Goal: Download file/media

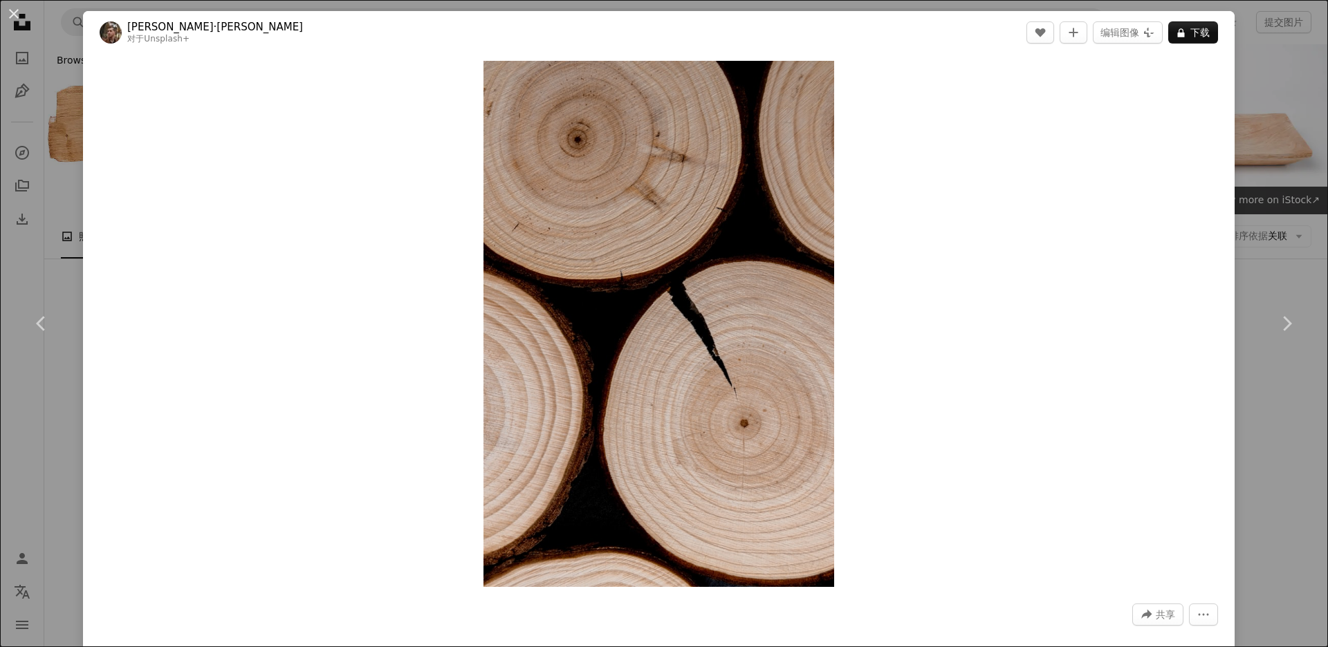
scroll to position [6920, 0]
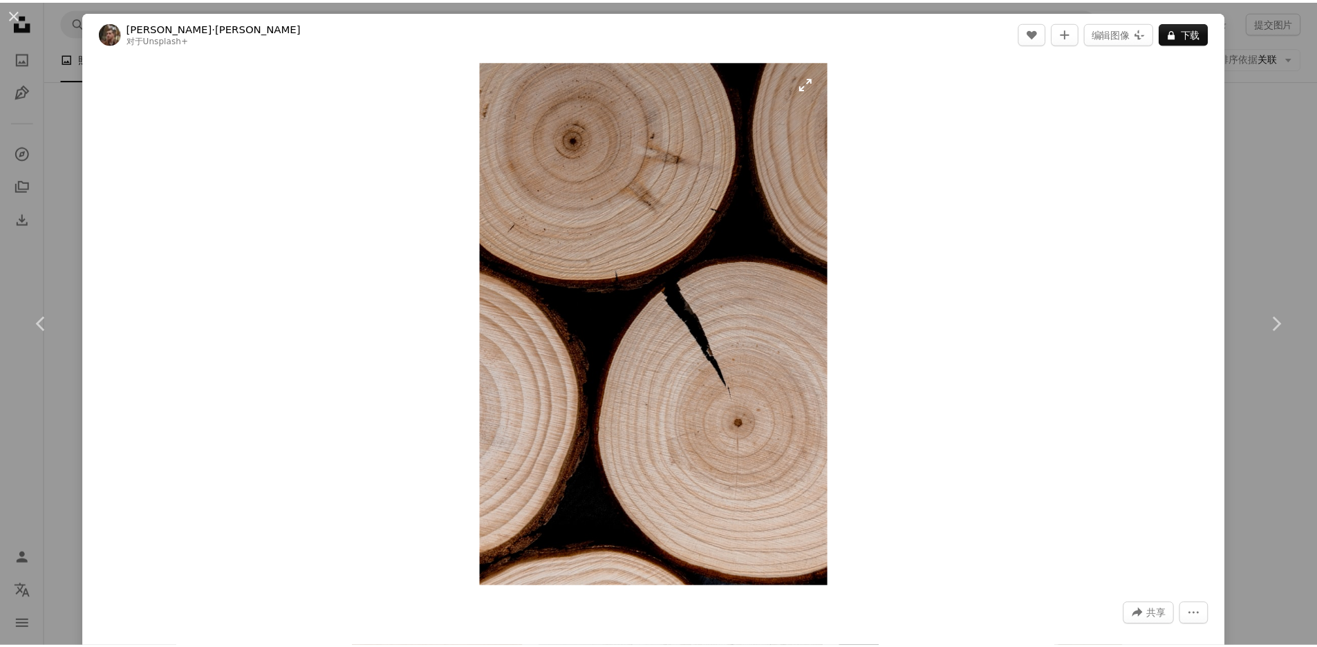
scroll to position [6920, 0]
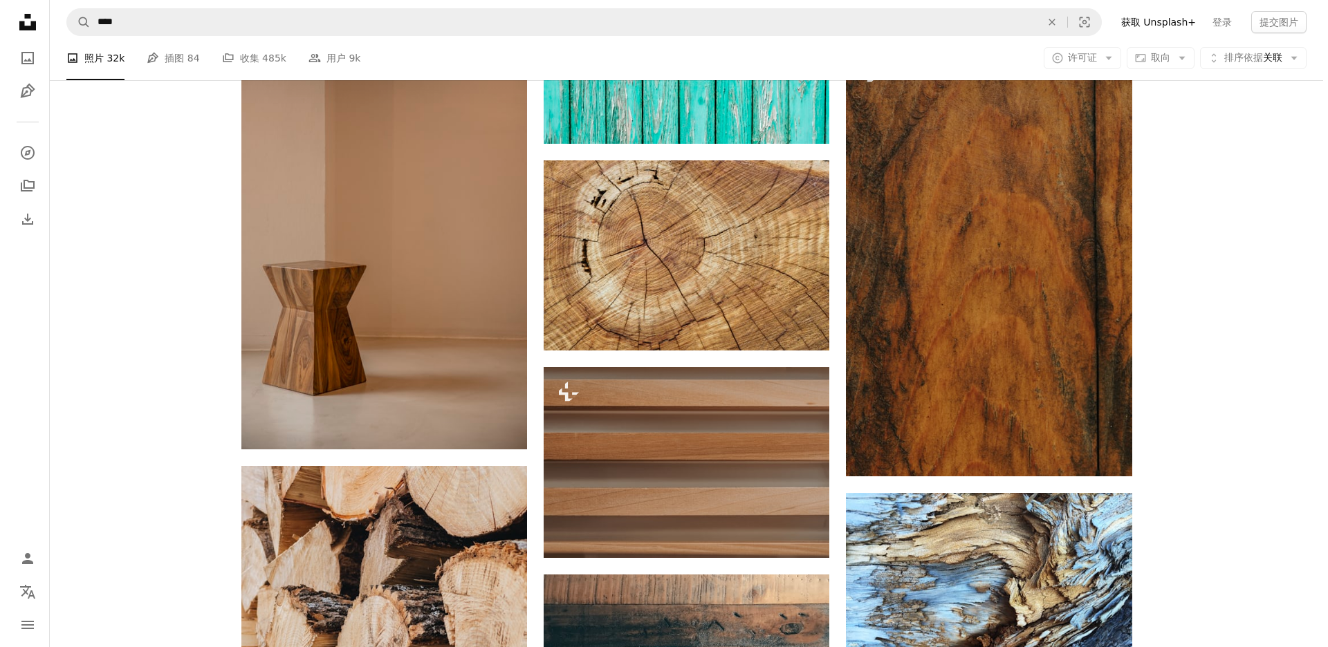
scroll to position [8958, 0]
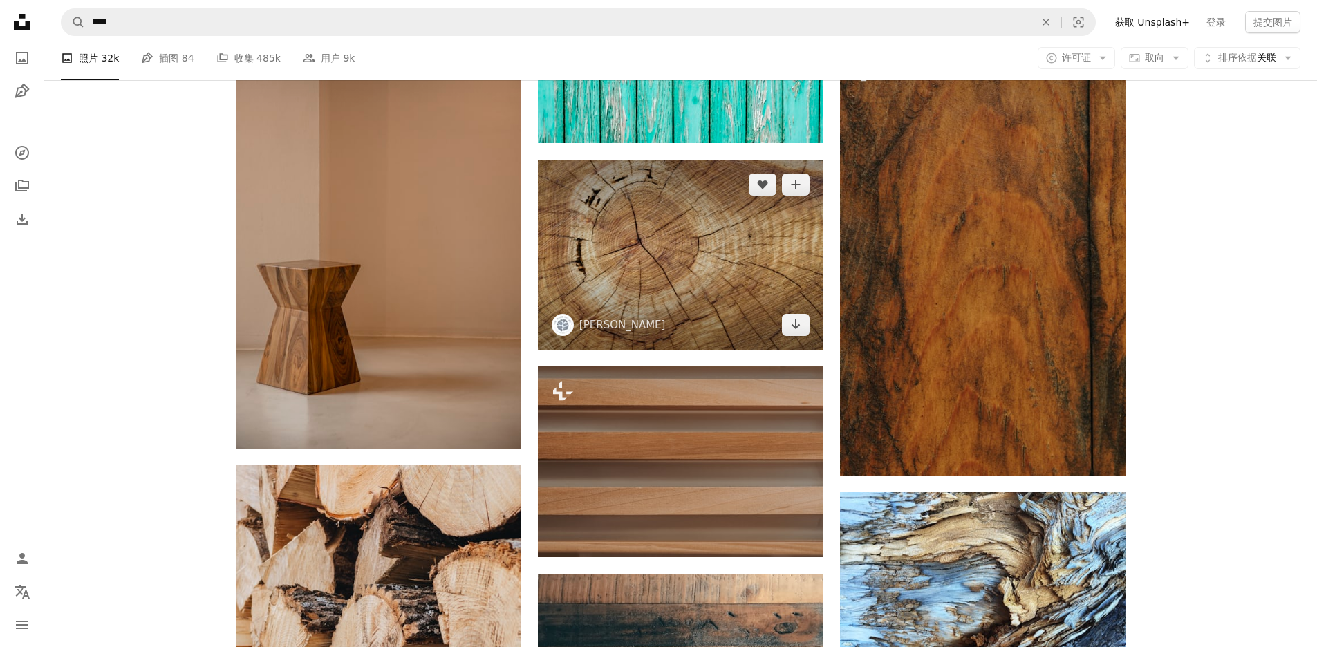
click at [685, 254] on img at bounding box center [681, 255] width 286 height 190
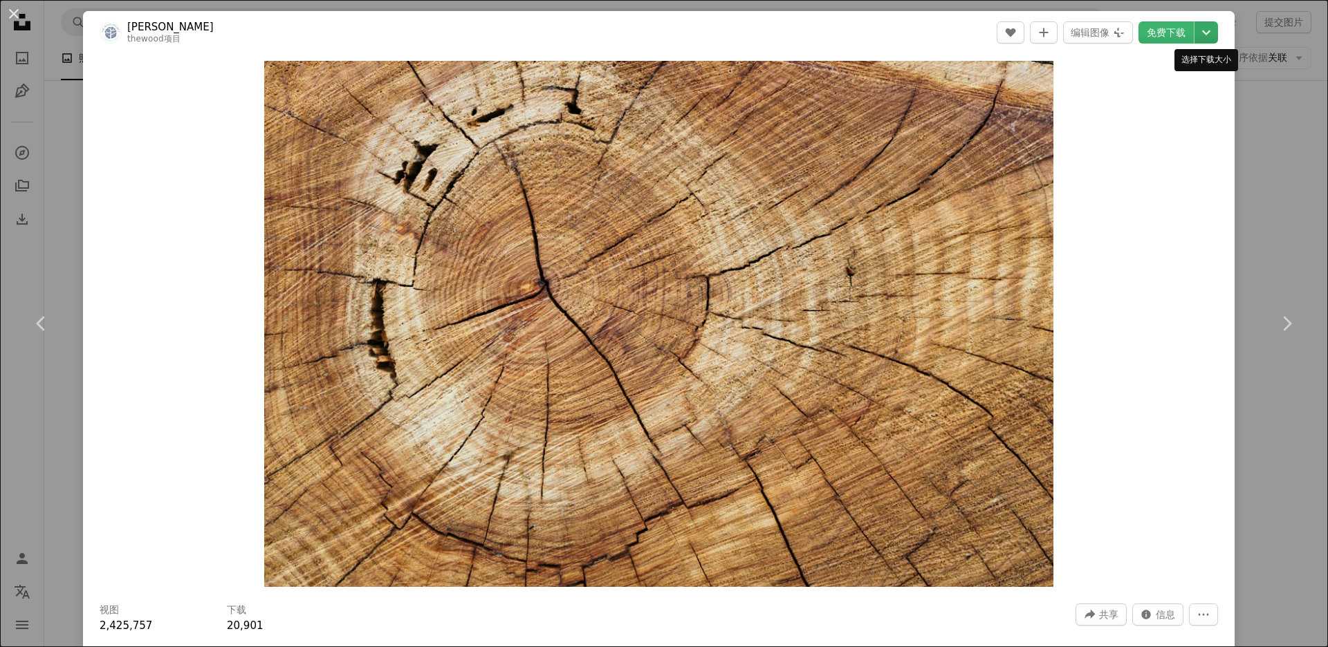
click at [1203, 36] on icon "Chevron down" at bounding box center [1206, 32] width 22 height 17
click at [1172, 118] on span "号 （2400 x 1600）" at bounding box center [1145, 116] width 93 height 11
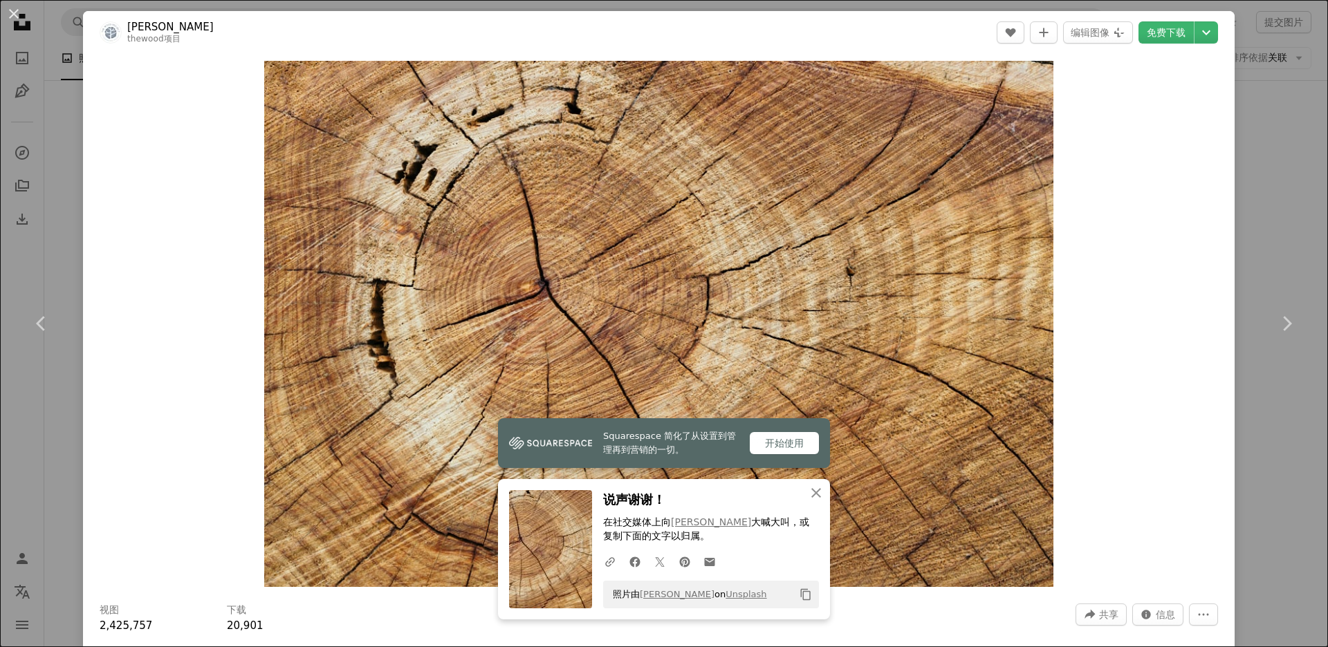
drag, startPoint x: 1285, startPoint y: 151, endPoint x: 1233, endPoint y: 165, distance: 52.8
click at [1285, 151] on div "An X shape Chevron left Chevron right Squarespace 简化了从设置到管理再到营销的一切。 开始使用 An X s…" at bounding box center [664, 323] width 1328 height 647
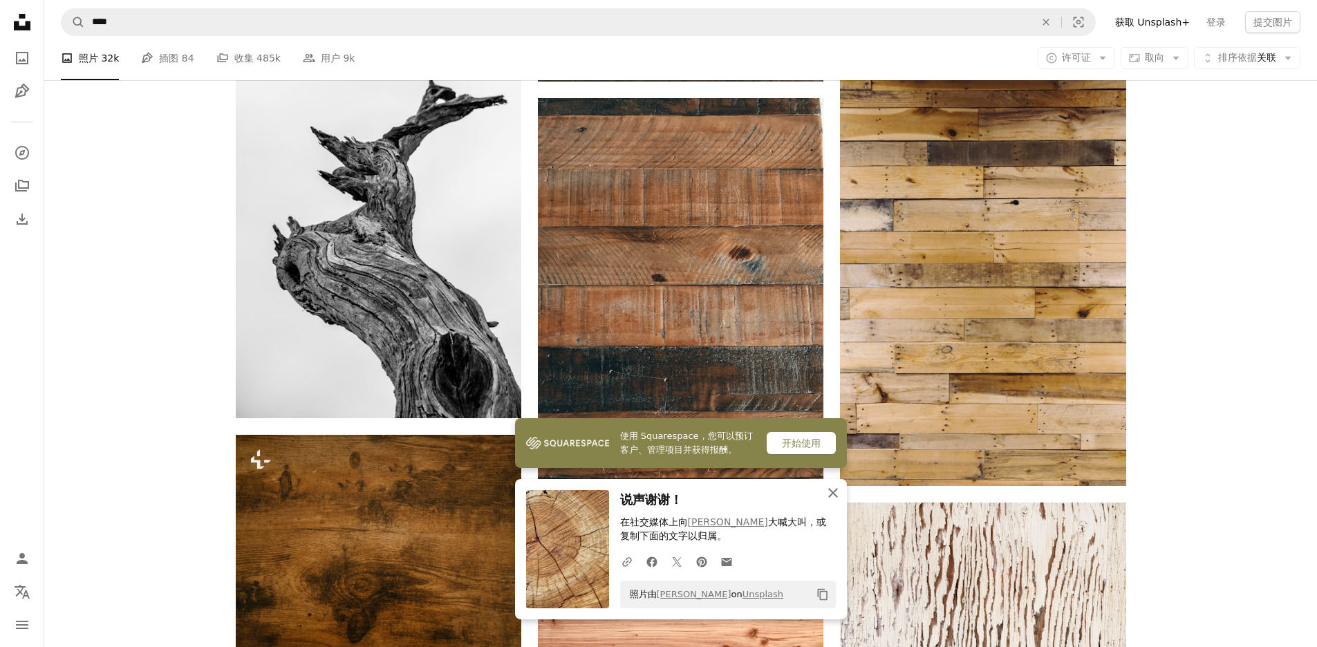
click at [835, 492] on icon "An X shape" at bounding box center [833, 493] width 17 height 17
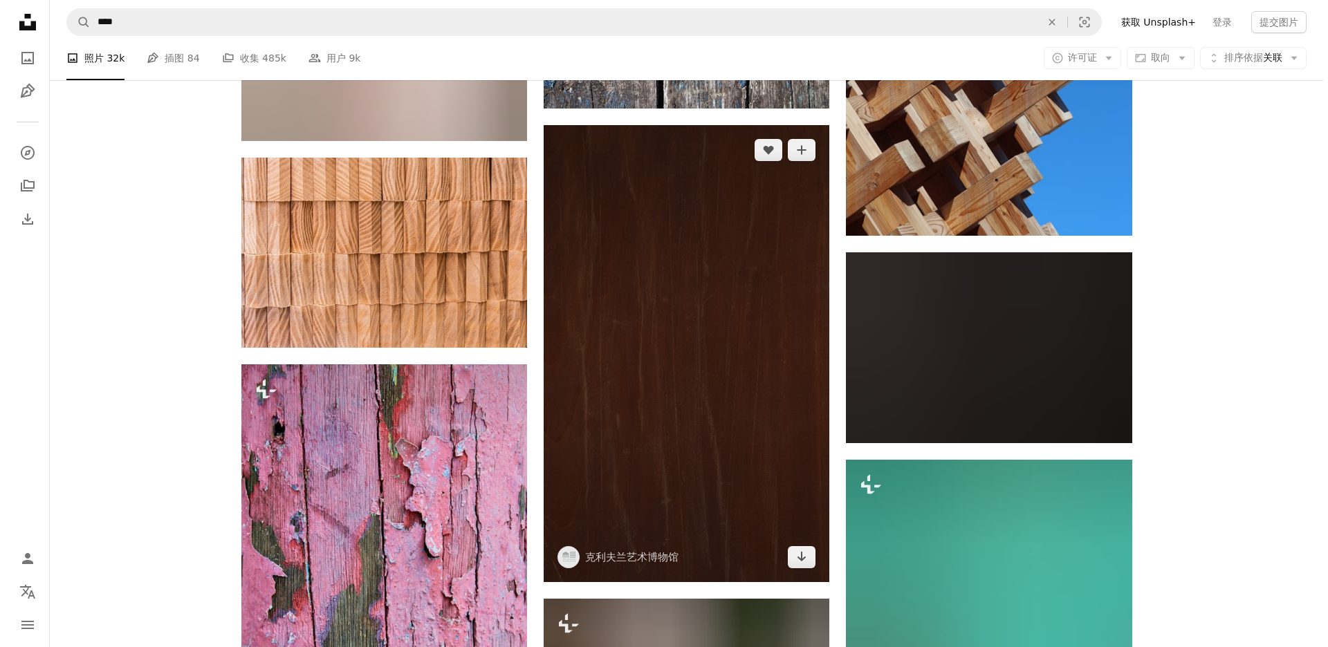
scroll to position [39924, 0]
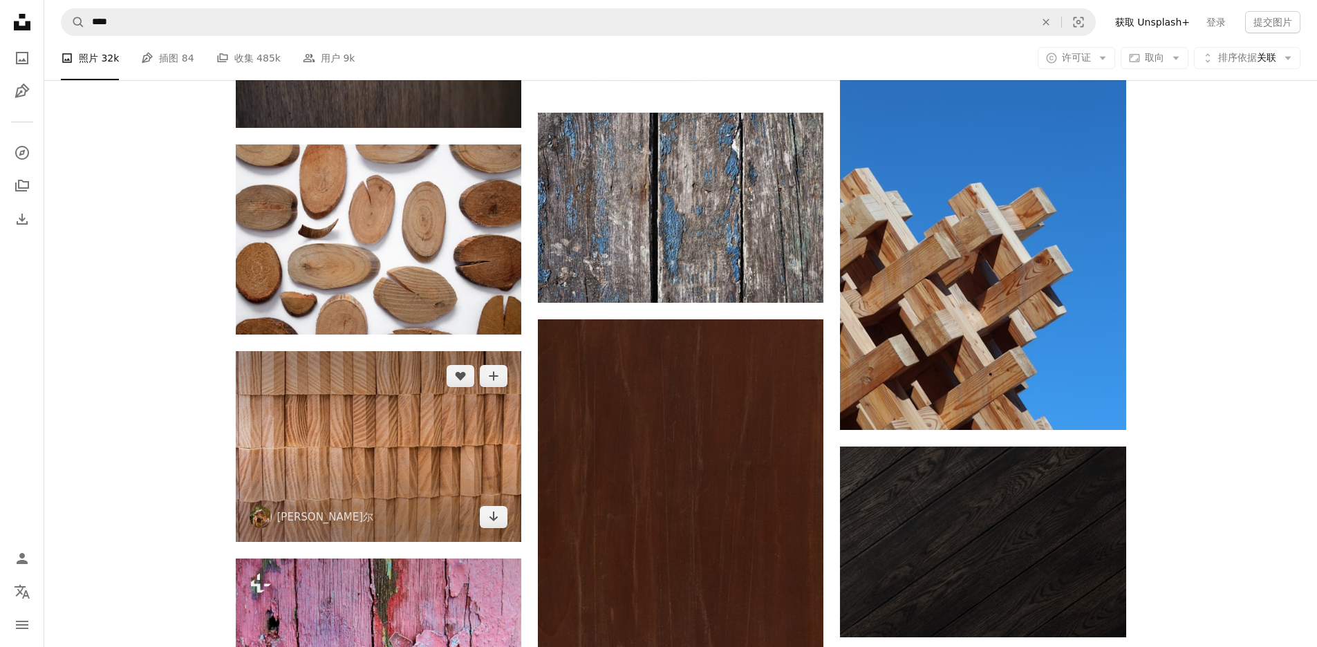
click at [380, 463] on img at bounding box center [379, 446] width 286 height 190
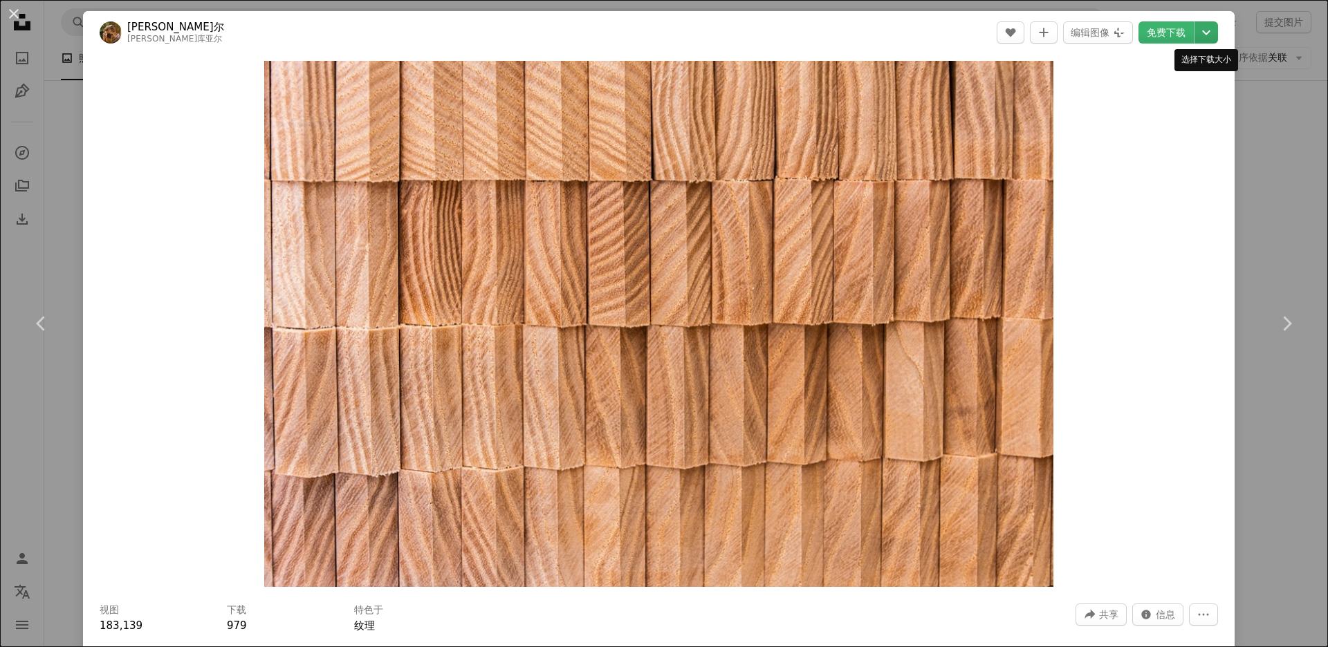
click at [1207, 33] on icon "选择下载大小" at bounding box center [1206, 32] width 8 height 5
click at [1148, 112] on span "号 （2400 x 1600）" at bounding box center [1145, 116] width 93 height 11
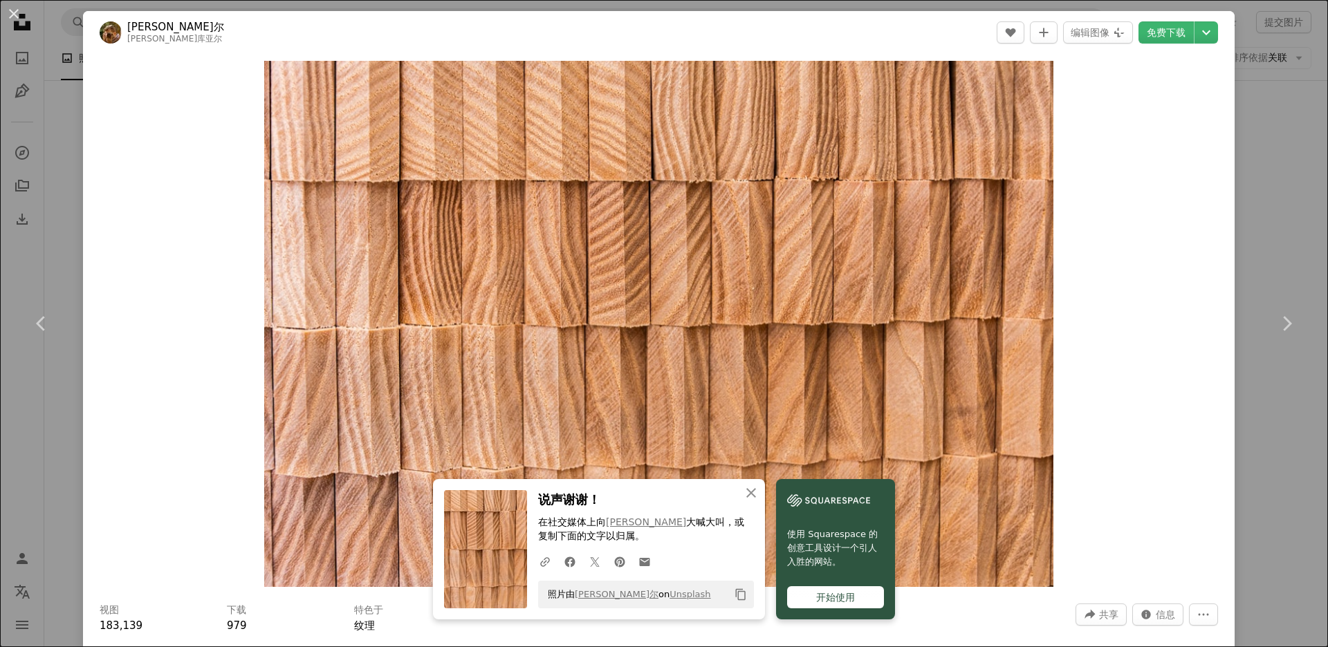
click at [1295, 243] on div "An X shape Chevron left Chevron right An X shape 关闭 说声谢谢！ 在社交媒体上向 [PERSON_NAME]…" at bounding box center [664, 323] width 1328 height 647
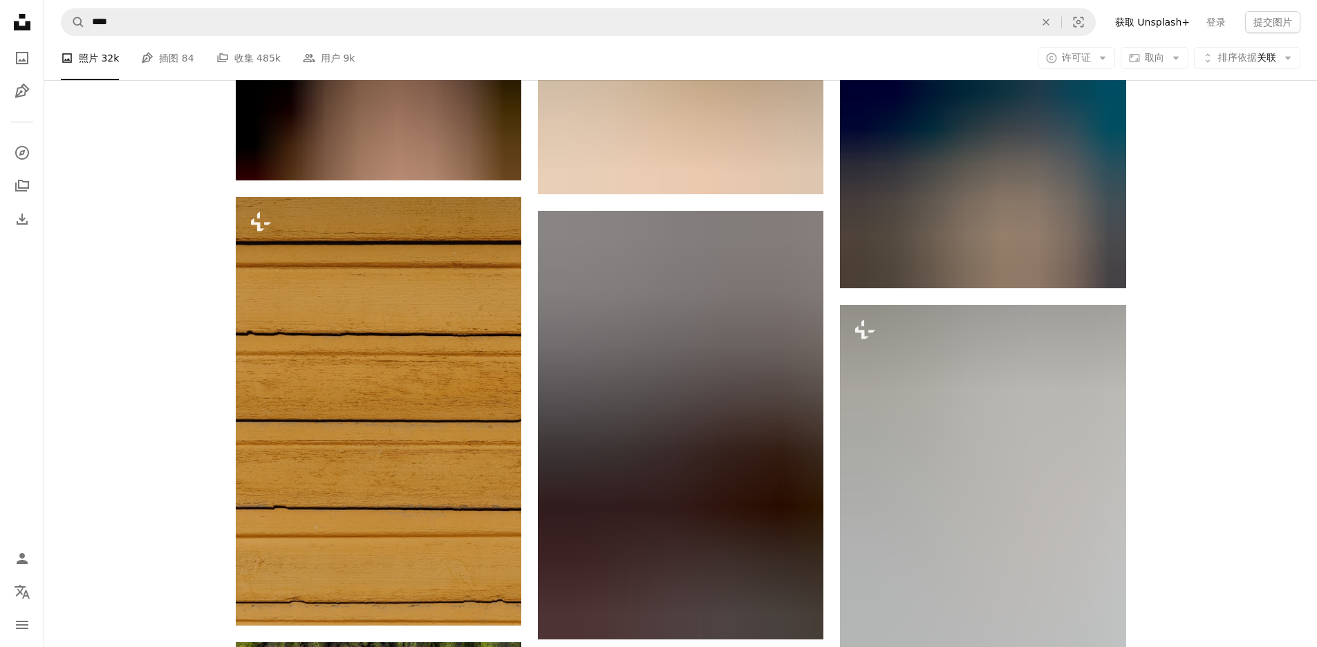
scroll to position [44875, 0]
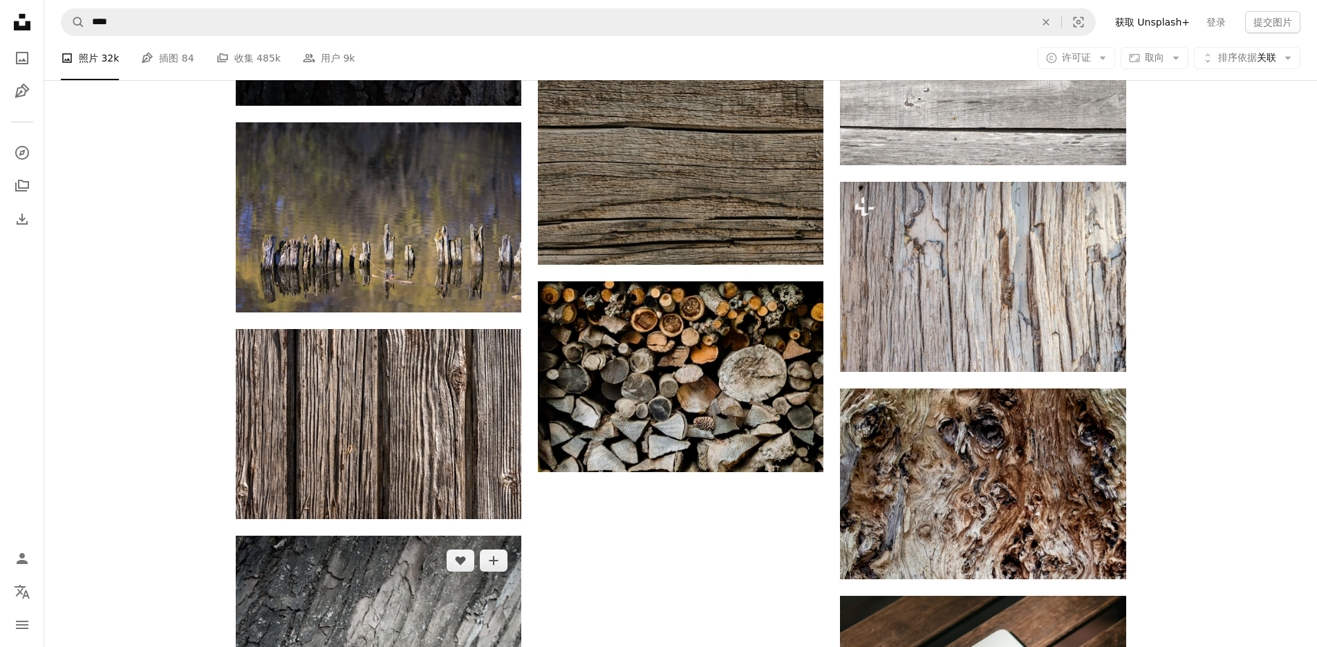
scroll to position [116388, 0]
